Goal: Transaction & Acquisition: Register for event/course

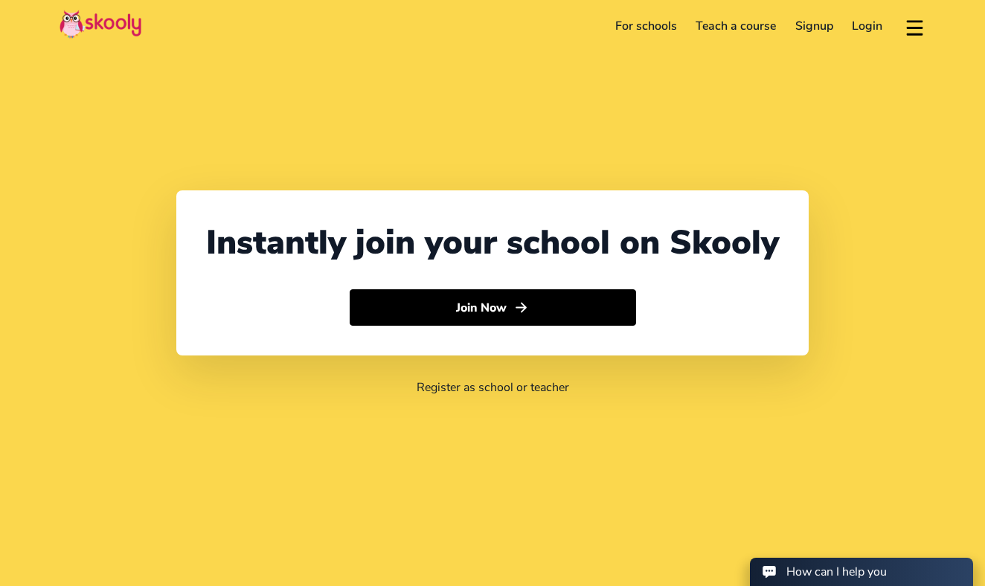
select select "971"
select select "[GEOGRAPHIC_DATA]"
select select "[GEOGRAPHIC_DATA]/[GEOGRAPHIC_DATA]"
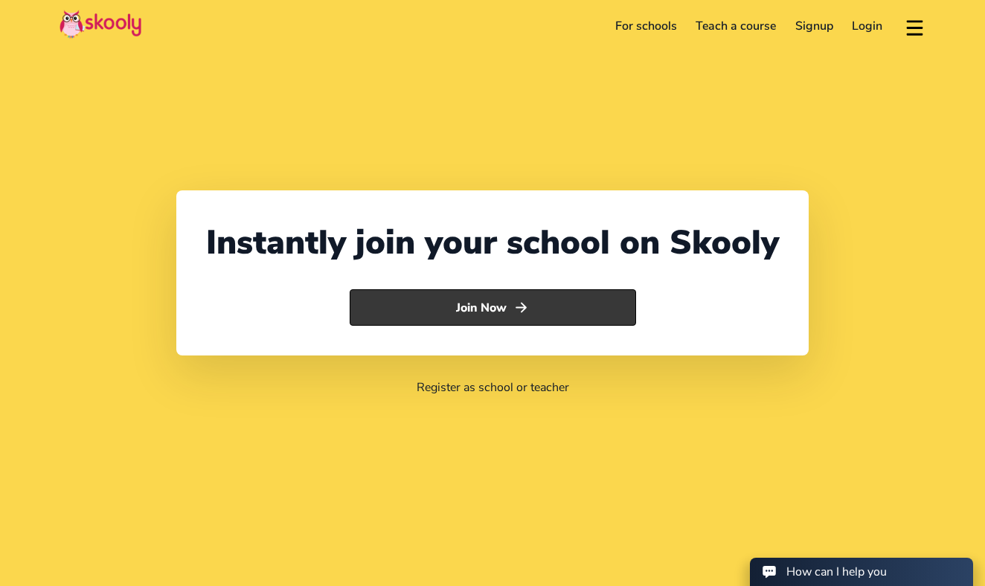
click at [501, 307] on button "Join Now" at bounding box center [493, 307] width 286 height 37
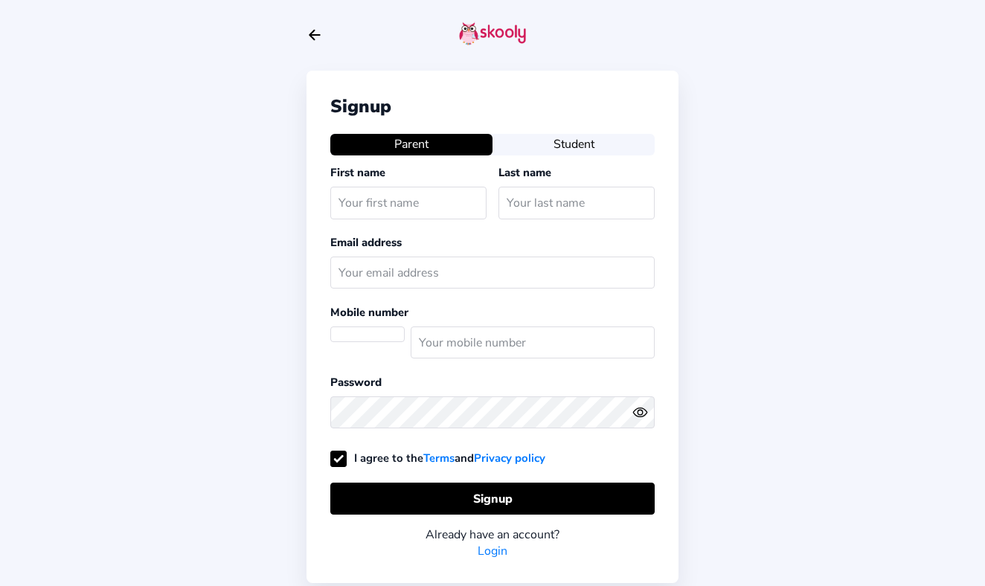
select select "AE"
click at [589, 150] on button "Student" at bounding box center [574, 144] width 162 height 21
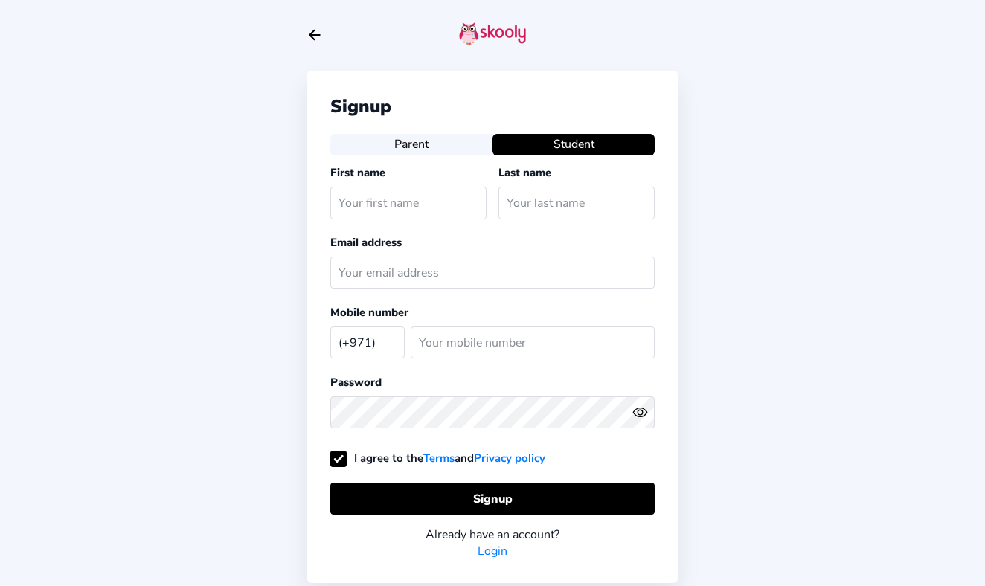
click at [321, 36] on icon "Arrow Back" at bounding box center [315, 35] width 16 height 16
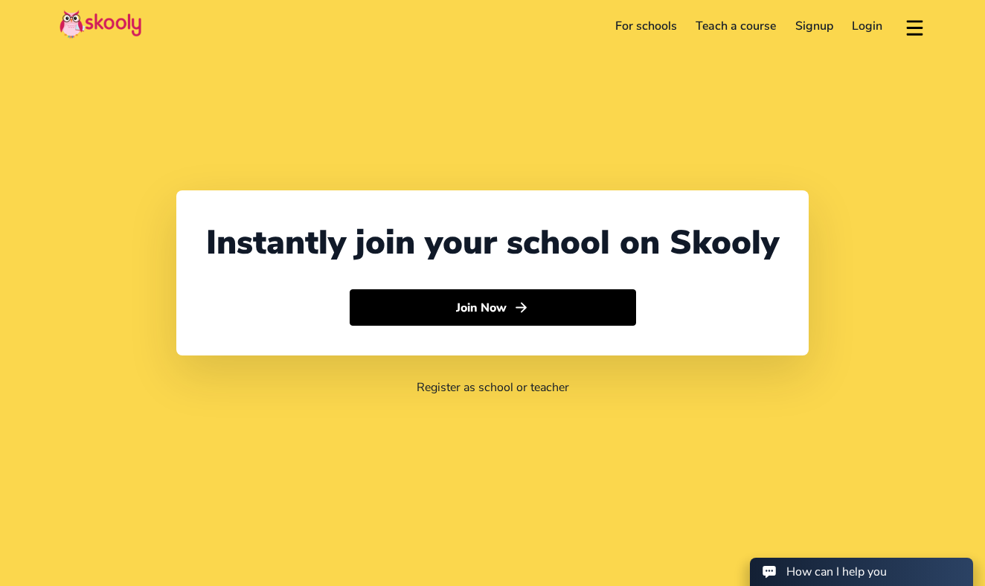
select select "971"
select select "[GEOGRAPHIC_DATA]"
select select "[GEOGRAPHIC_DATA]/[GEOGRAPHIC_DATA]"
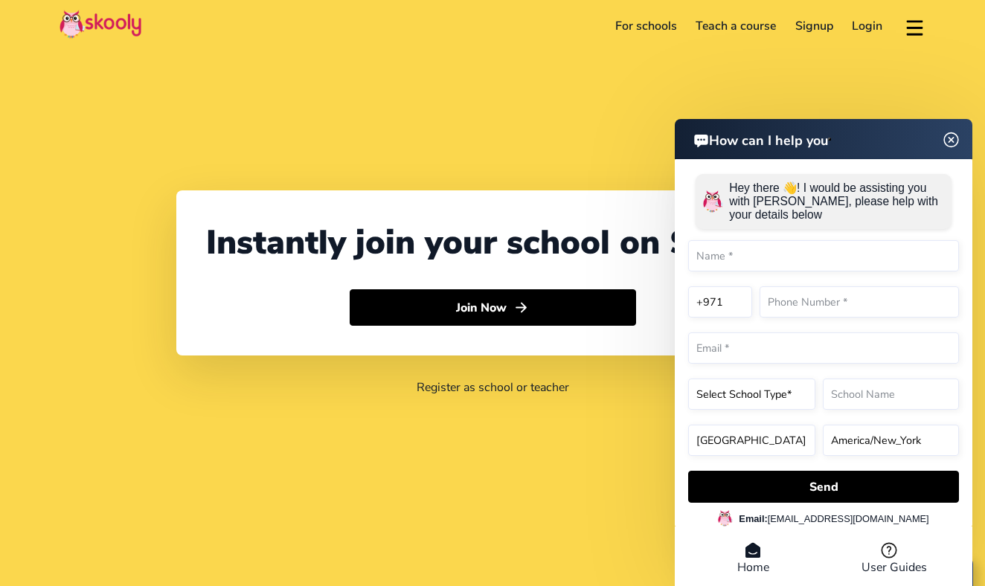
click at [955, 134] on header "How can I help you" at bounding box center [824, 139] width 298 height 40
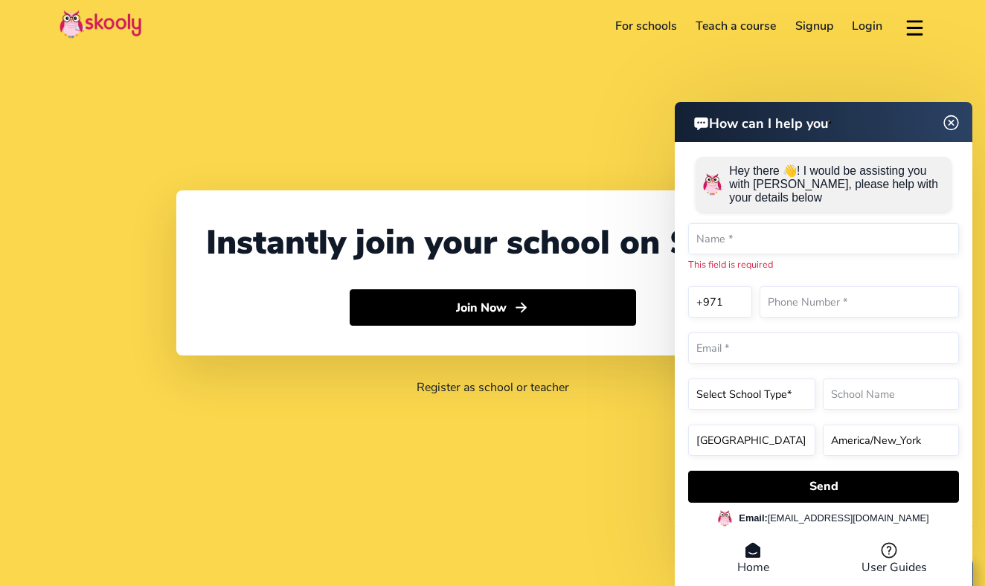
click at [955, 122] on img at bounding box center [951, 122] width 28 height 19
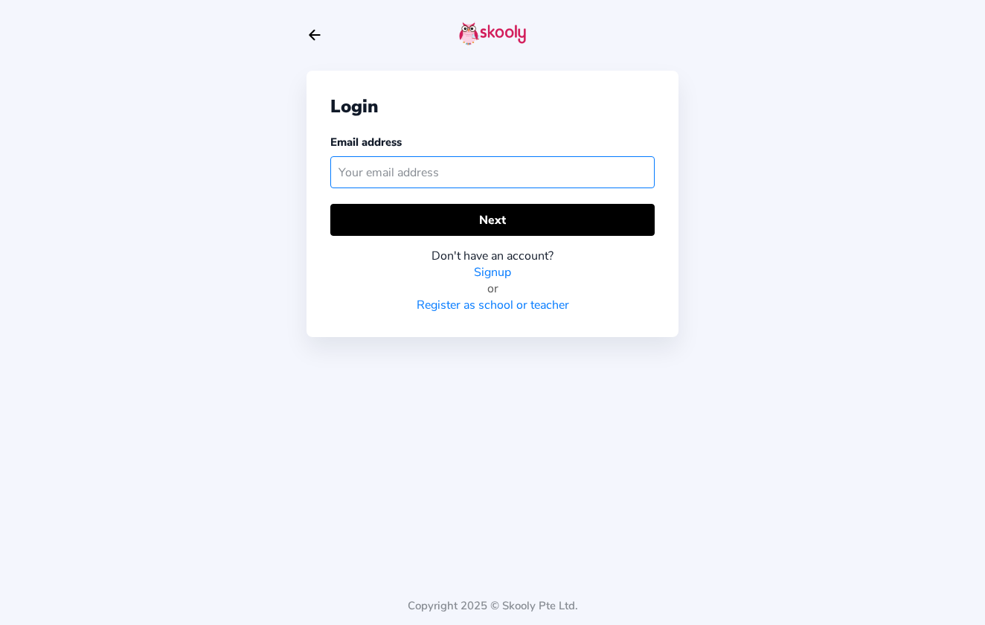
click at [482, 179] on input "text" at bounding box center [492, 172] width 324 height 32
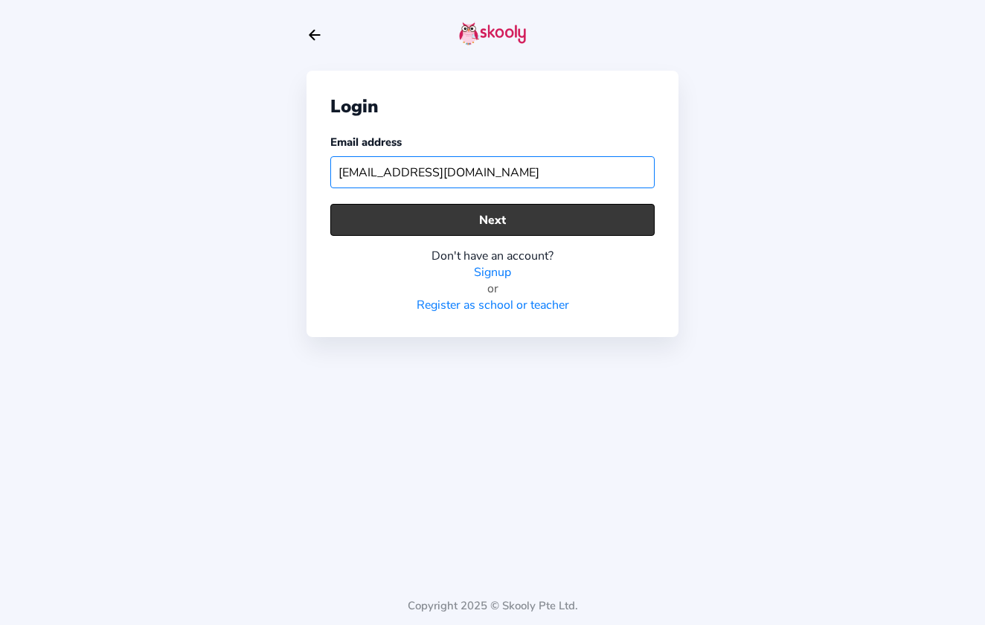
type input "[EMAIL_ADDRESS][DOMAIN_NAME]"
click at [496, 211] on button "Next" at bounding box center [492, 220] width 324 height 32
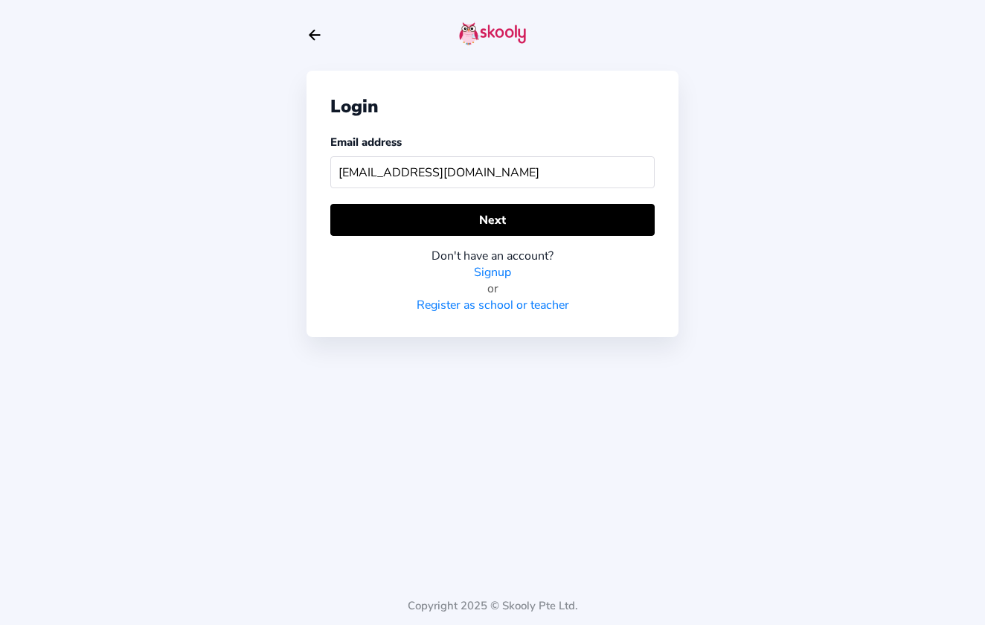
click at [497, 274] on link "Signup" at bounding box center [492, 272] width 37 height 16
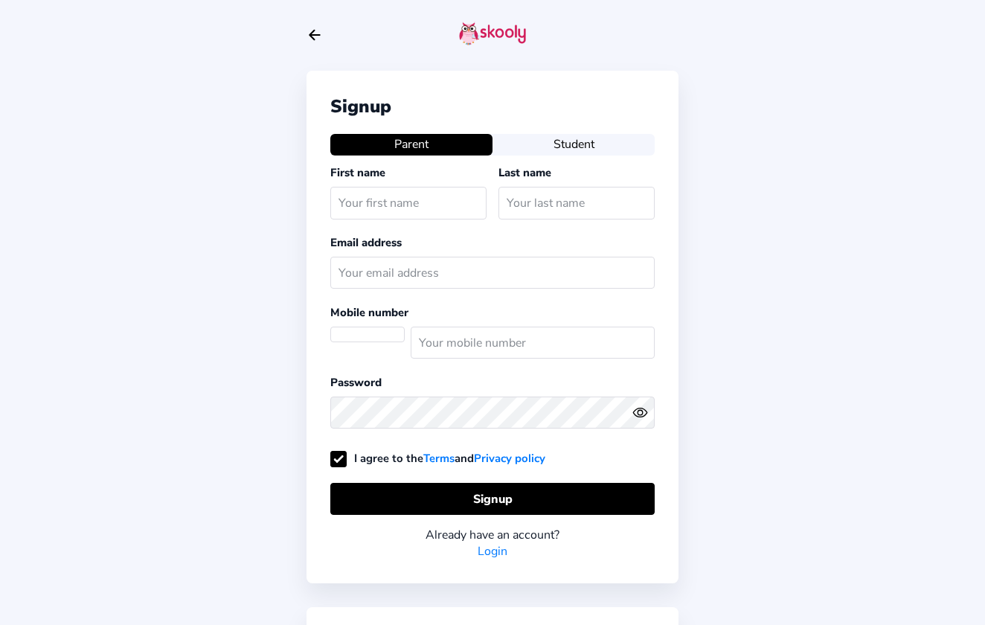
select select "AE"
click at [561, 127] on div "Signup Parent Student First name Last name Email address Mobile number (+971) A…" at bounding box center [493, 327] width 372 height 513
click at [562, 143] on button "Student" at bounding box center [574, 144] width 162 height 21
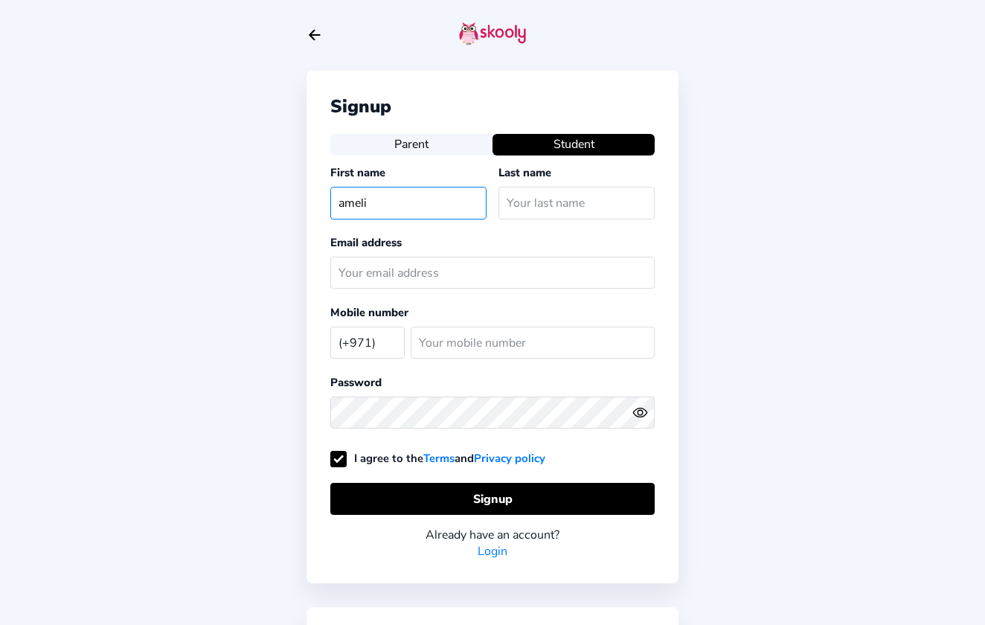
type input "amelia"
type input "Amelia"
type input "Hamlett"
click at [314, 31] on icon "arrow back outline" at bounding box center [314, 36] width 10 height 10
